Goal: Task Accomplishment & Management: Manage account settings

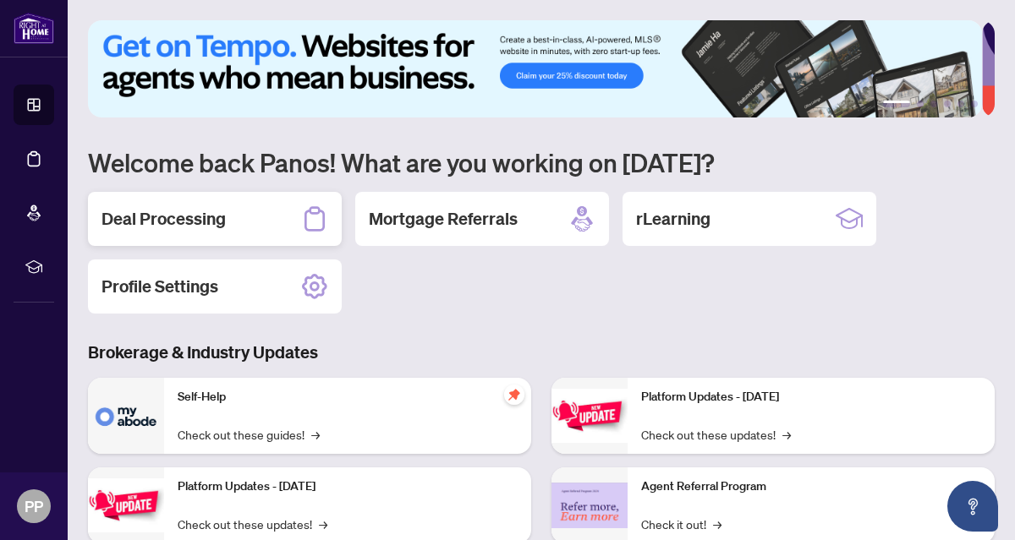
click at [148, 215] on h2 "Deal Processing" at bounding box center [163, 219] width 124 height 24
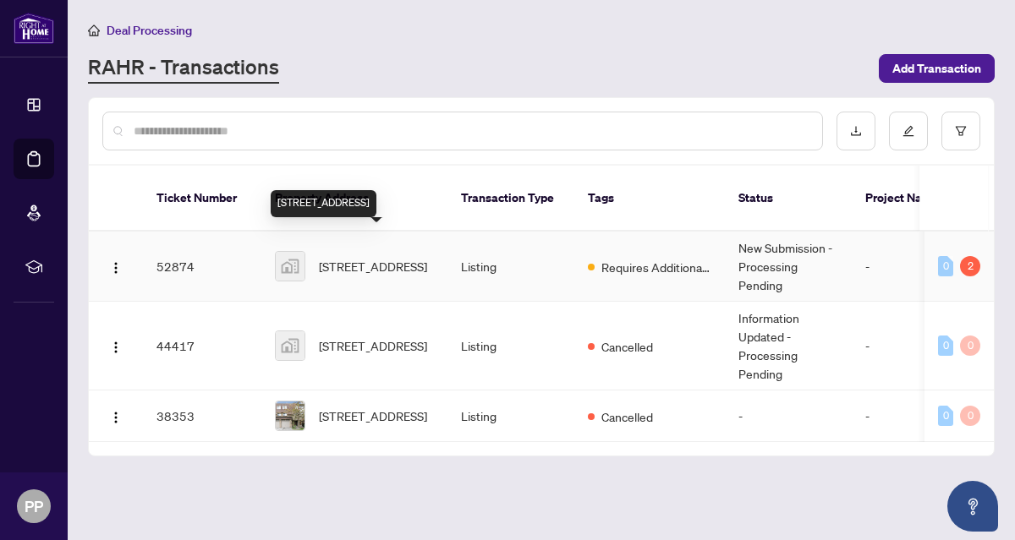
click at [365, 257] on span "[STREET_ADDRESS]" at bounding box center [373, 266] width 108 height 19
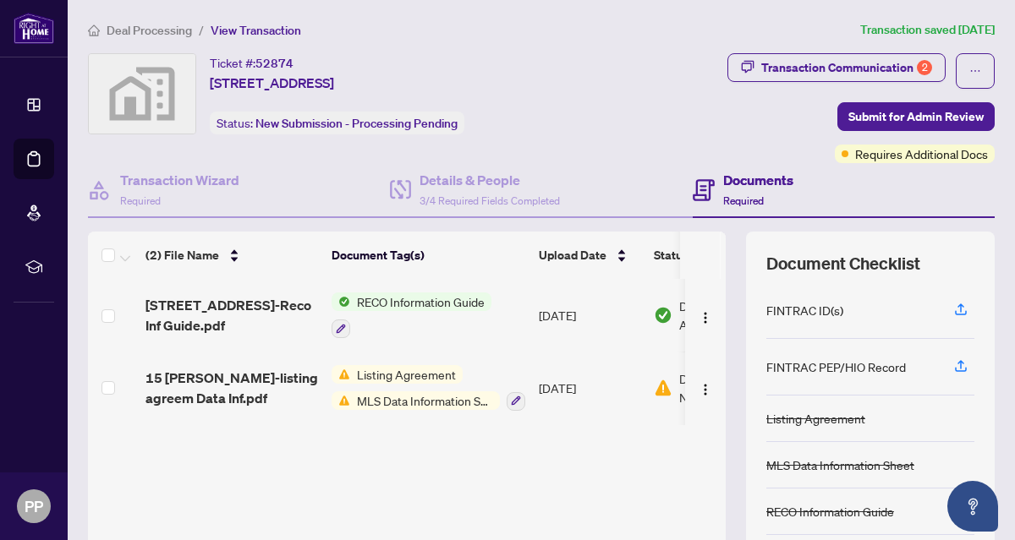
click at [387, 369] on span "Listing Agreement" at bounding box center [406, 374] width 112 height 19
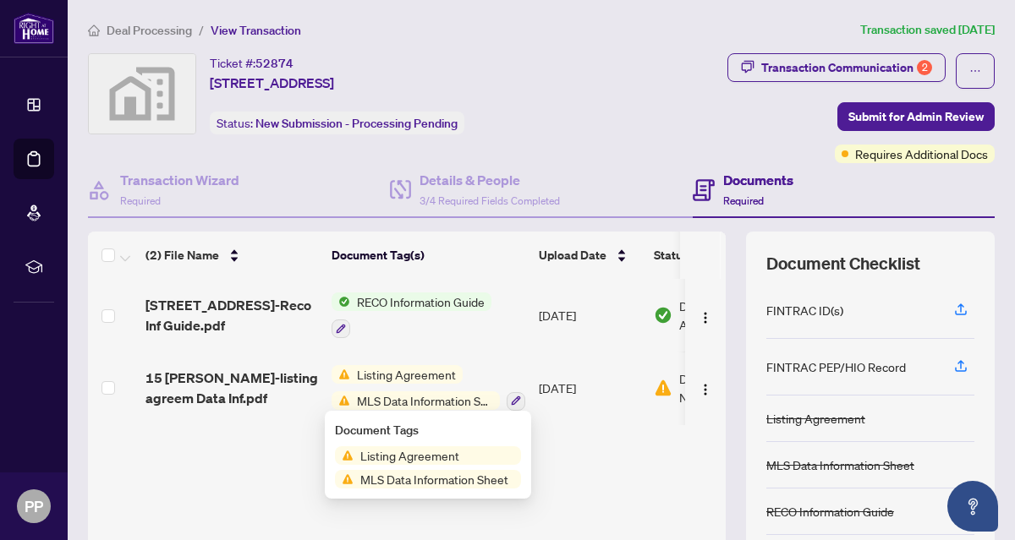
click at [291, 425] on div "[STREET_ADDRESS]-Reco Inf Guide.pdf RECO Information Guide [DATE] Document Appr…" at bounding box center [407, 422] width 638 height 286
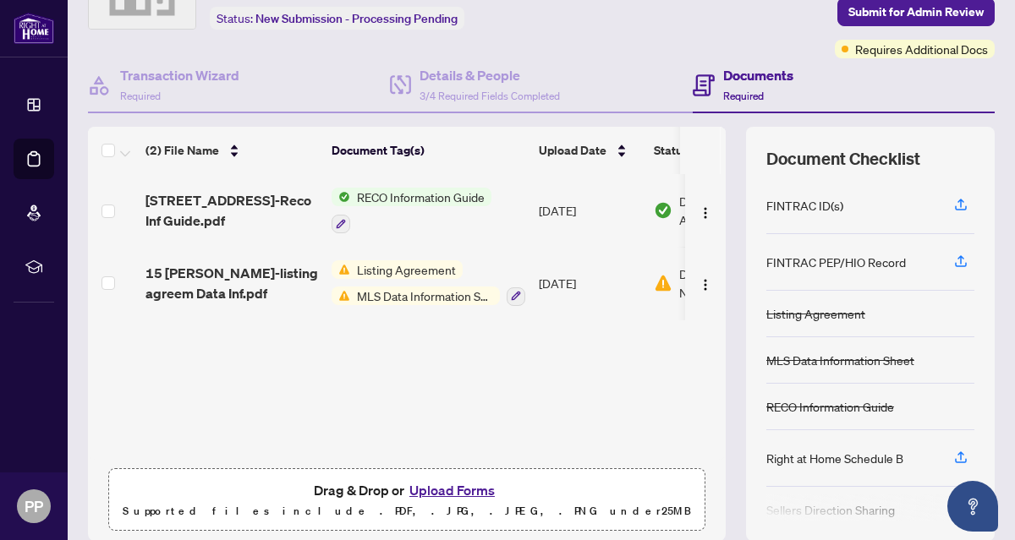
scroll to position [81, 0]
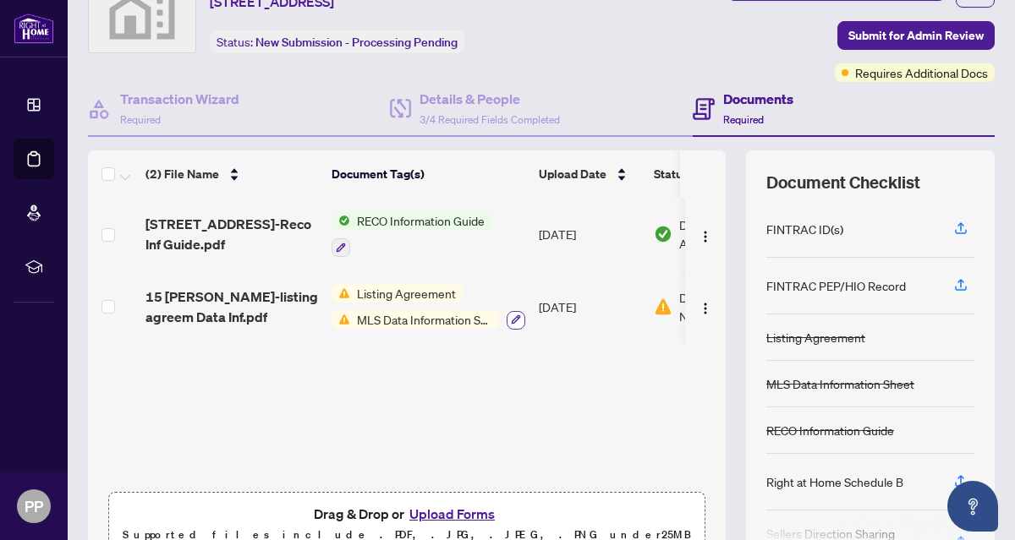
click at [516, 311] on button "button" at bounding box center [516, 320] width 19 height 19
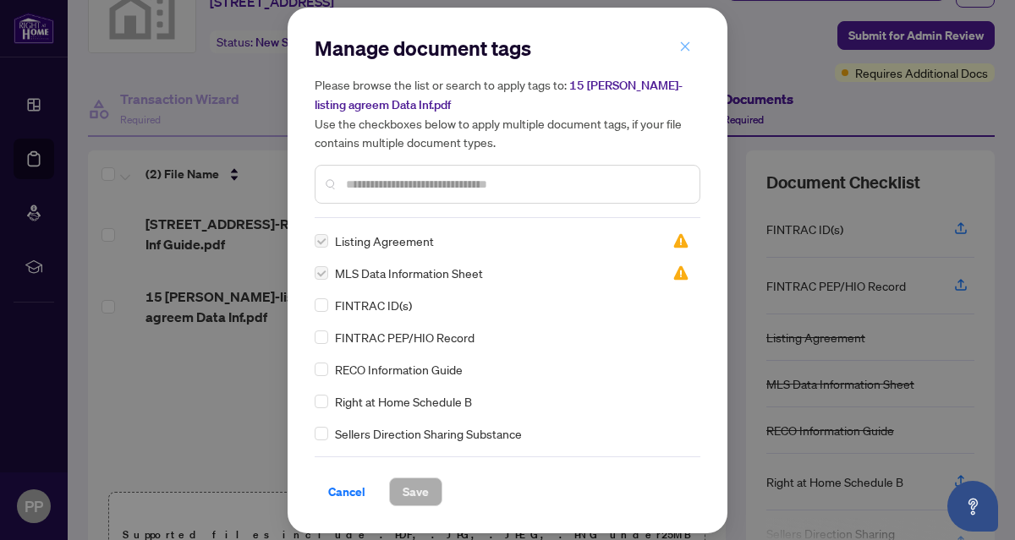
click at [685, 41] on icon "close" at bounding box center [685, 47] width 12 height 12
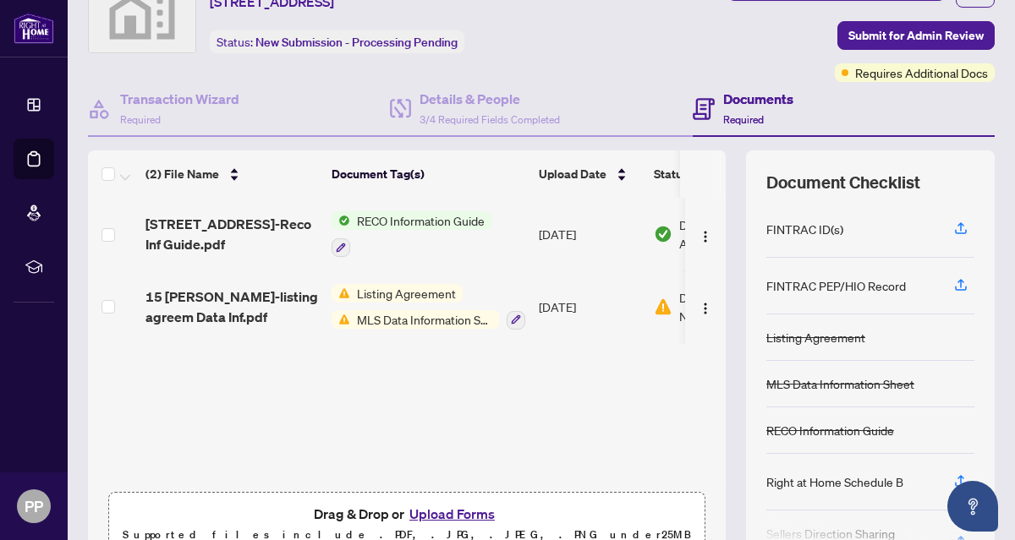
click at [344, 291] on img at bounding box center [341, 293] width 19 height 19
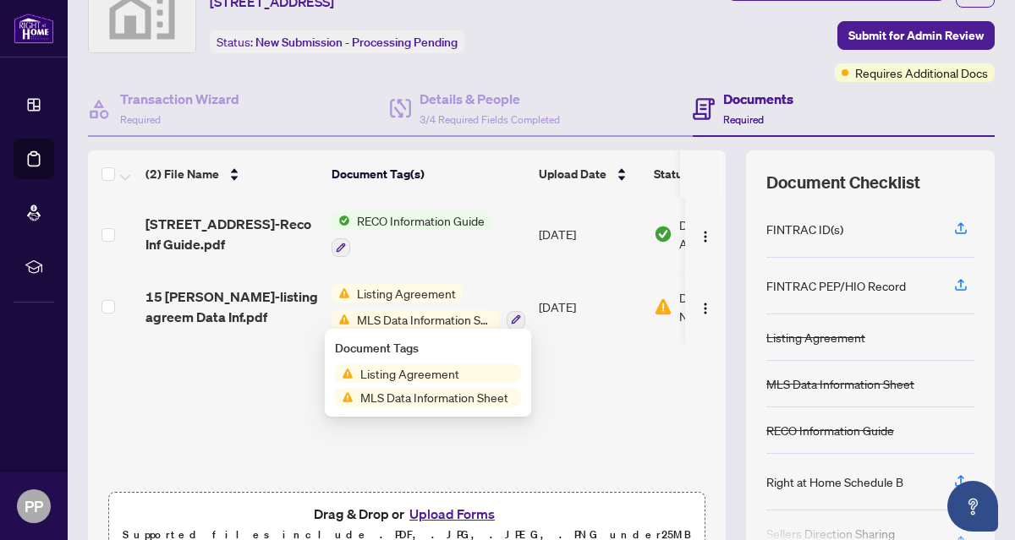
click at [360, 373] on span "Listing Agreement" at bounding box center [410, 373] width 112 height 19
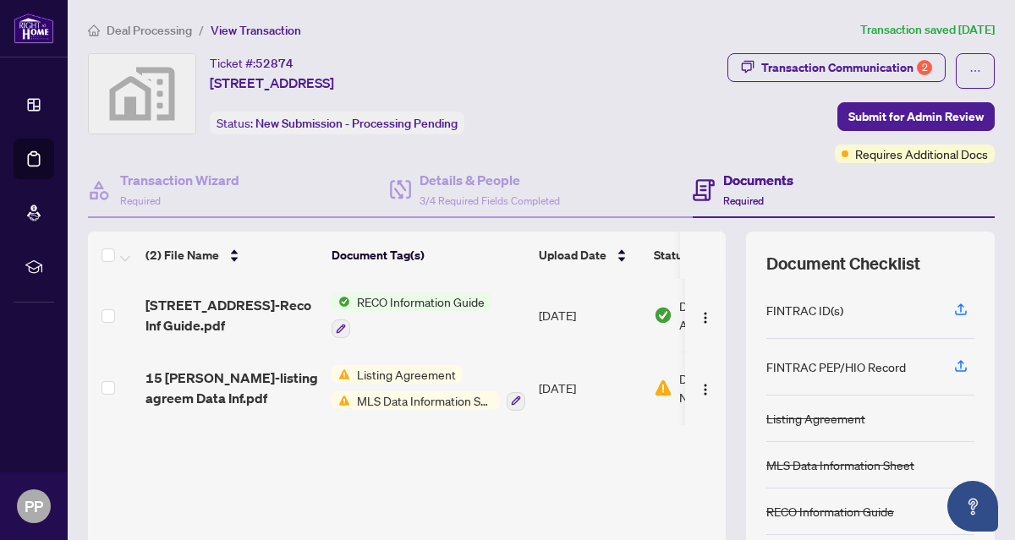
click at [356, 395] on span "MLS Data Information Sheet" at bounding box center [425, 401] width 150 height 19
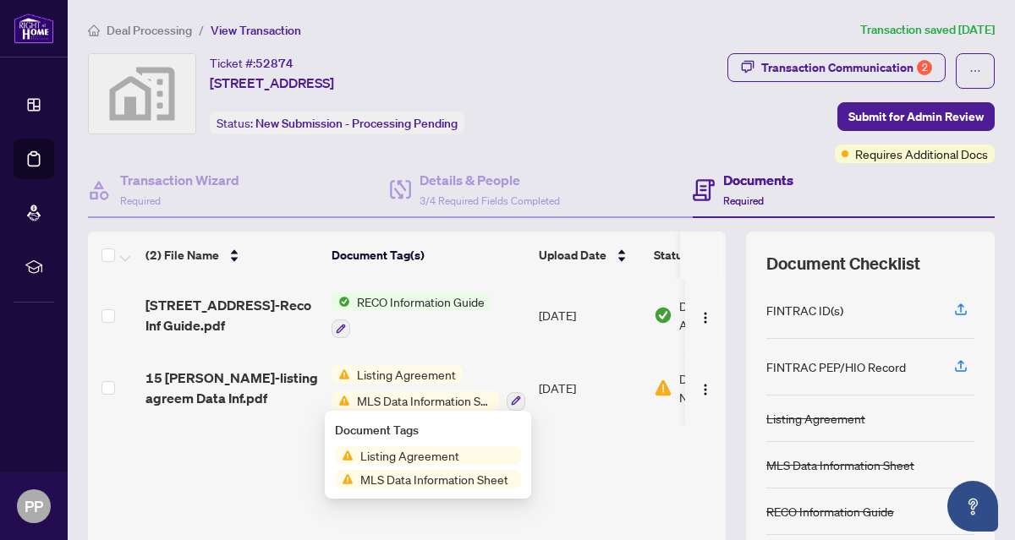
click at [355, 480] on span "MLS Data Information Sheet" at bounding box center [435, 479] width 162 height 19
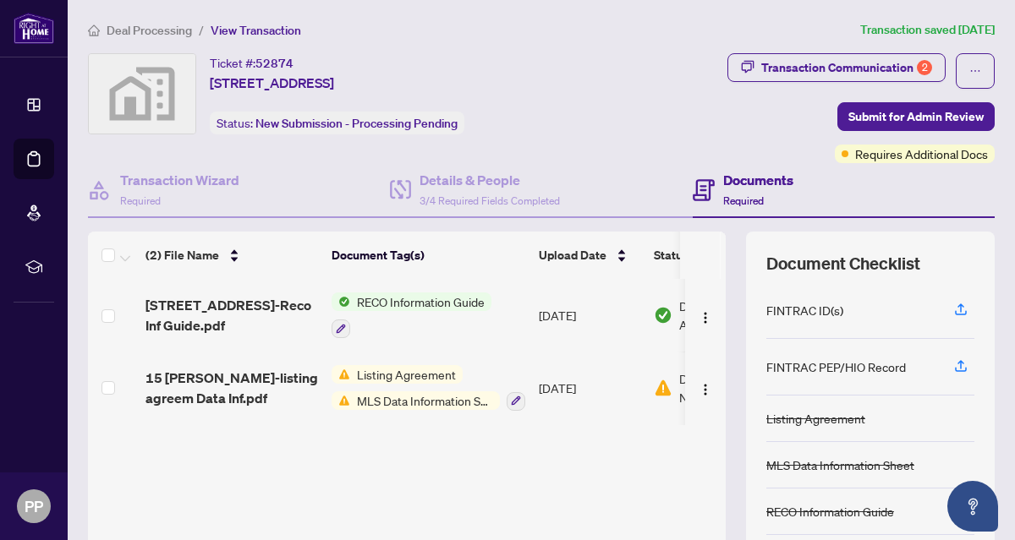
click at [353, 397] on span "MLS Data Information Sheet" at bounding box center [425, 401] width 150 height 19
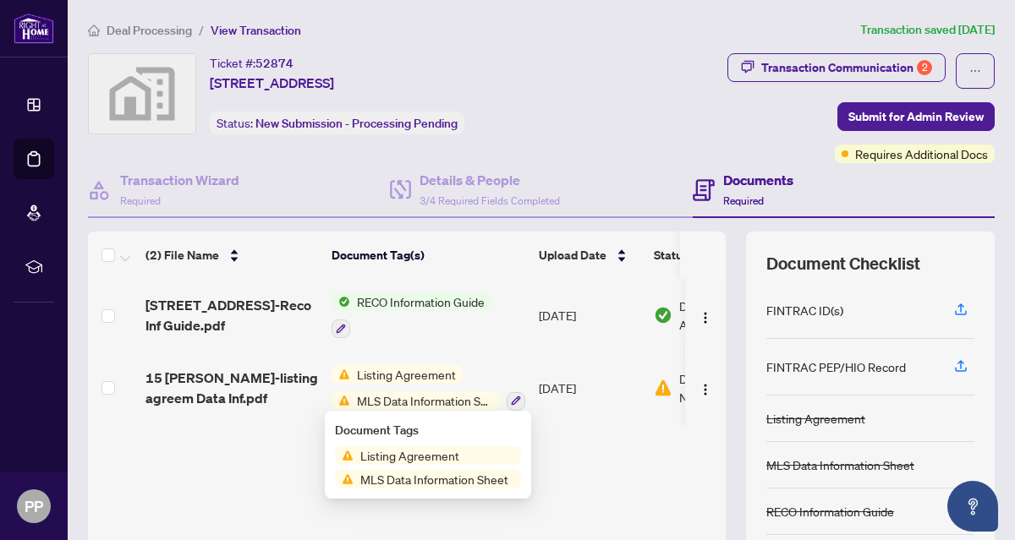
click at [366, 478] on span "MLS Data Information Sheet" at bounding box center [435, 479] width 162 height 19
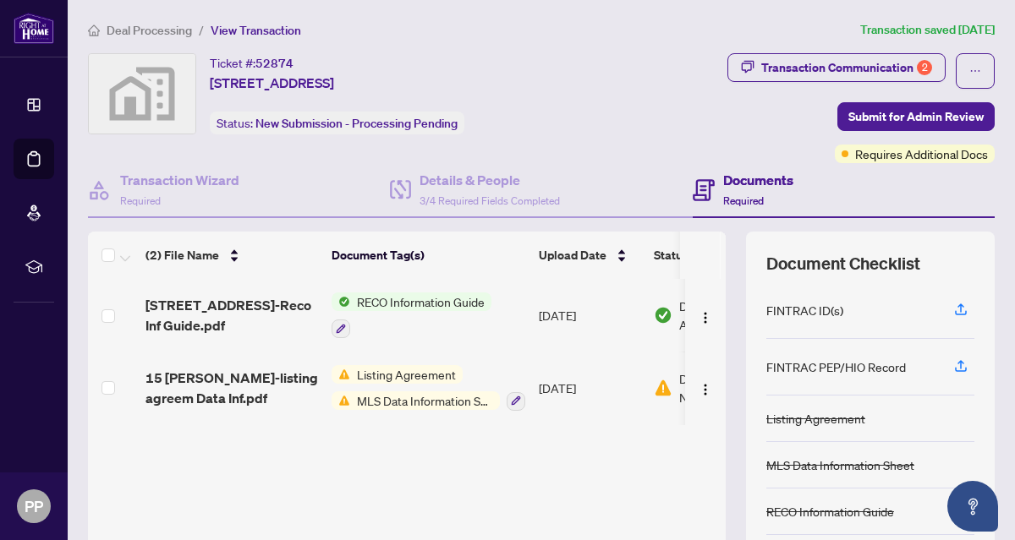
scroll to position [166, 0]
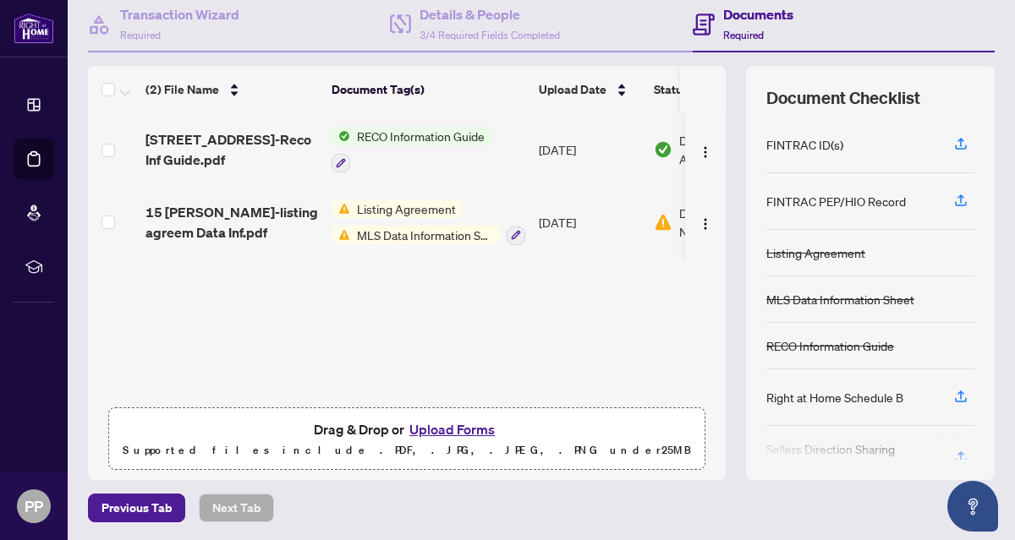
click at [425, 426] on button "Upload Forms" at bounding box center [452, 430] width 96 height 22
